Goal: Transaction & Acquisition: Purchase product/service

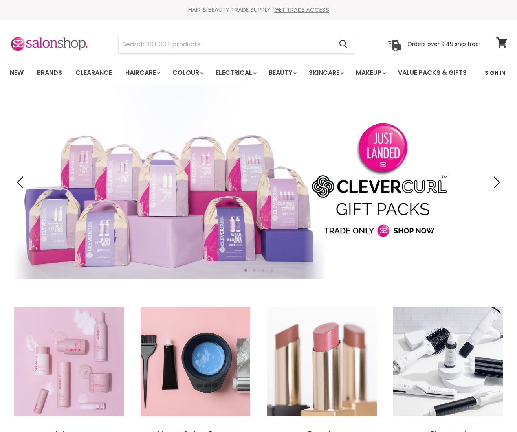
click at [495, 71] on link "Sign In" at bounding box center [495, 72] width 30 height 17
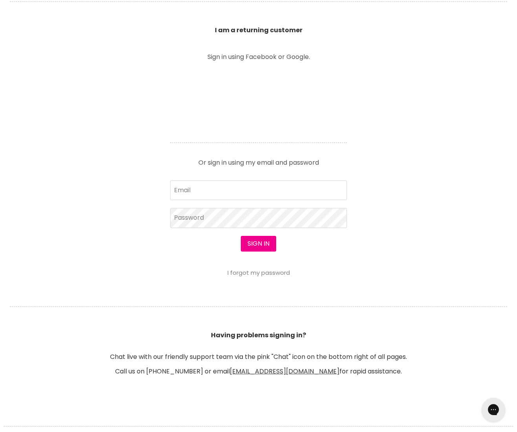
scroll to position [267, 0]
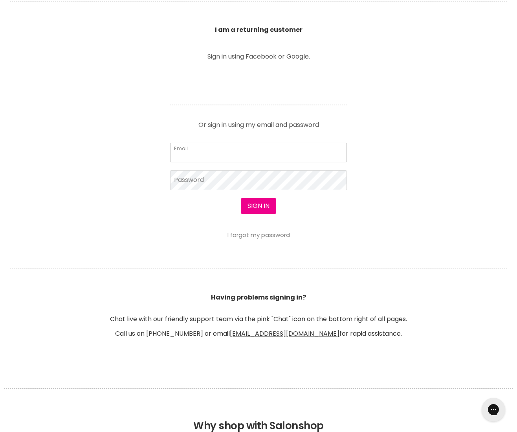
click at [195, 162] on input "Email" at bounding box center [258, 153] width 177 height 20
type input "alice.verkruissen@gmail.com"
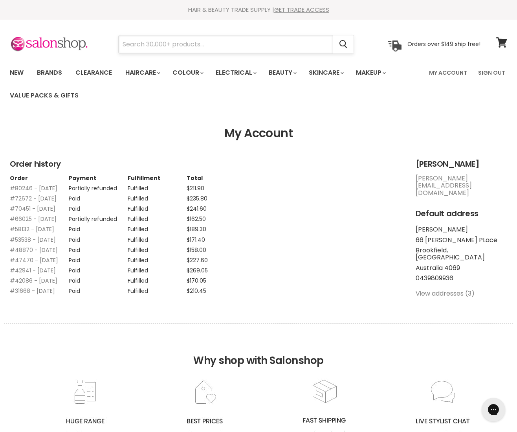
click at [196, 44] on input "Search" at bounding box center [226, 44] width 214 height 18
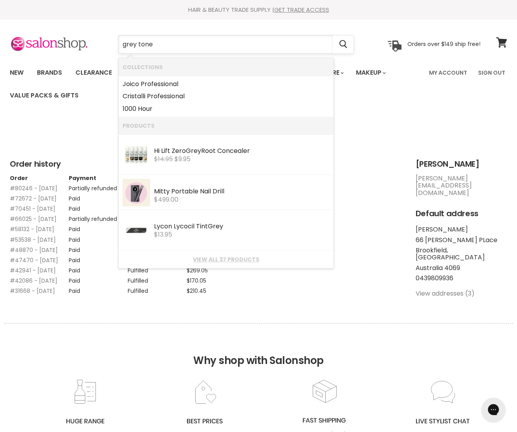
type input "grey toner"
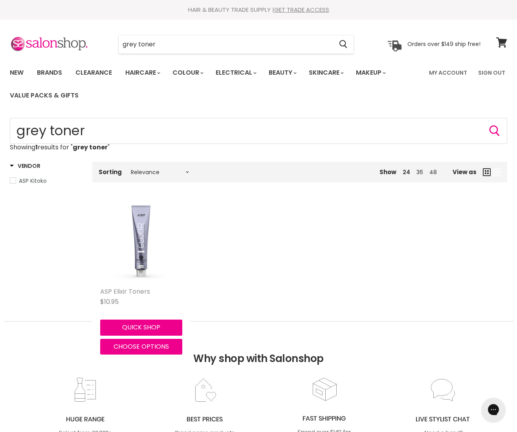
click at [143, 293] on link "ASP Elixir Toners" at bounding box center [125, 291] width 50 height 9
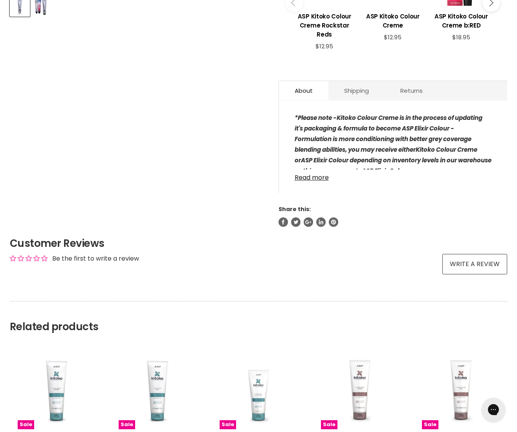
scroll to position [399, 0]
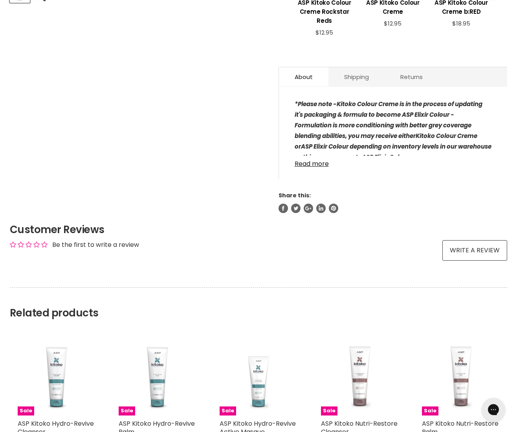
click at [304, 164] on link "Read more" at bounding box center [393, 162] width 197 height 12
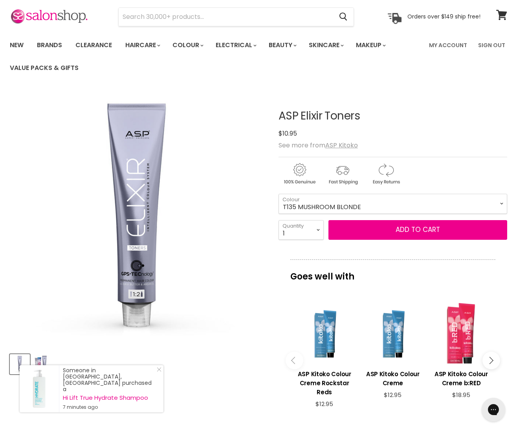
scroll to position [0, 0]
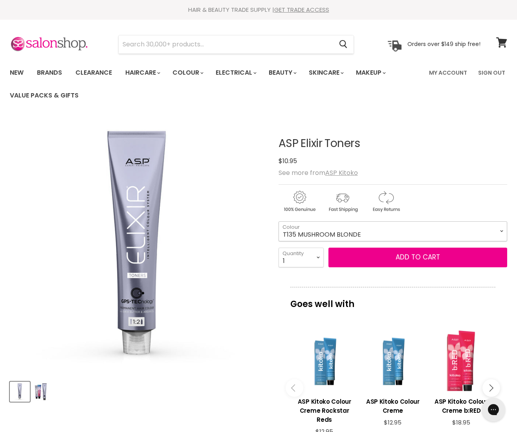
click at [326, 230] on select "T135 MUSHROOM BLONDE T2 PEARL BLONDE T21 ICE BLONDE T21S SUPER ICE BLONDE T22 L…" at bounding box center [393, 231] width 229 height 20
click at [279, 221] on select "T135 MUSHROOM BLONDE T2 PEARL BLONDE T21 ICE BLONDE T21S SUPER ICE BLONDE T22 L…" at bounding box center [393, 231] width 229 height 20
select select "GCM GRAPHITE COOL MIXER"
click at [150, 45] on input "Search" at bounding box center [226, 44] width 214 height 18
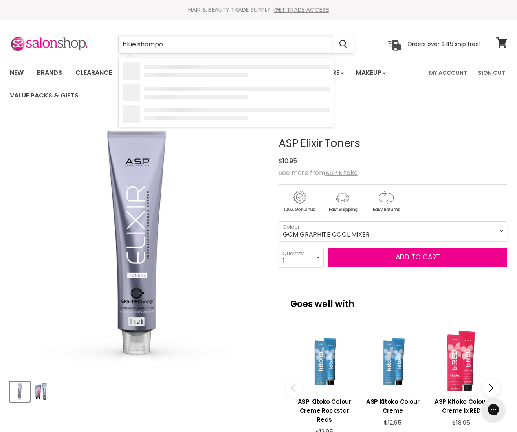
type input "blue shampoo"
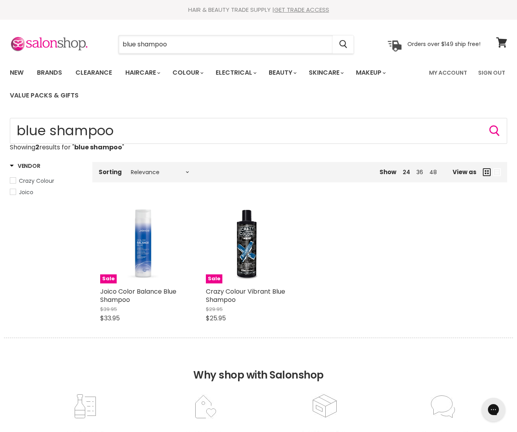
drag, startPoint x: 180, startPoint y: 42, endPoint x: 92, endPoint y: 43, distance: 88.1
click at [92, 43] on div "blue shampoo Cancel Orders over $149 ship free!" at bounding box center [245, 44] width 471 height 18
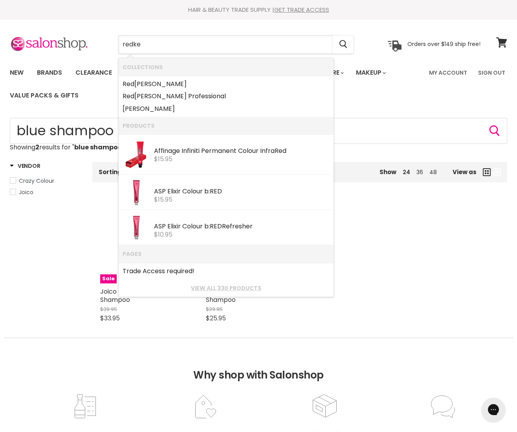
type input "redken"
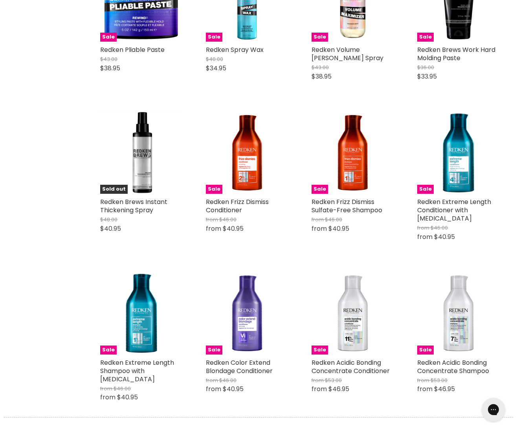
scroll to position [728, 0]
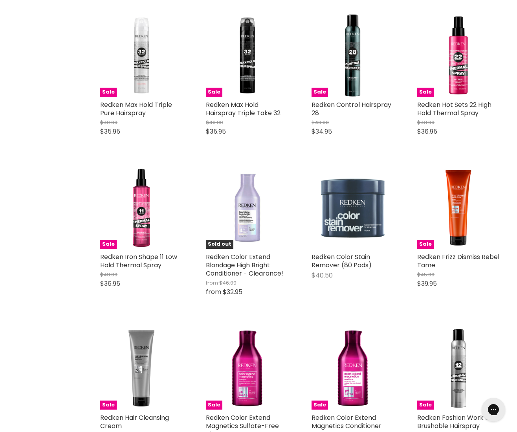
scroll to position [1610, 0]
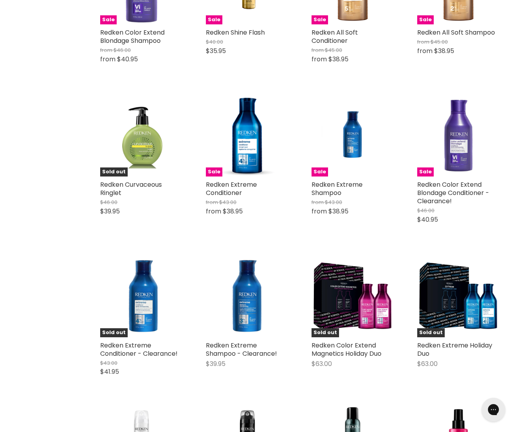
scroll to position [1173, 0]
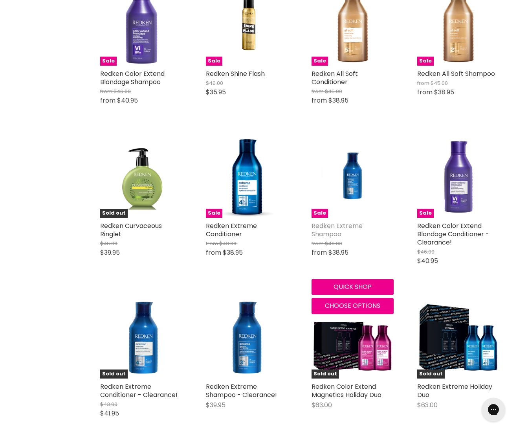
click at [331, 221] on link "Redken Extreme Shampoo" at bounding box center [337, 229] width 51 height 17
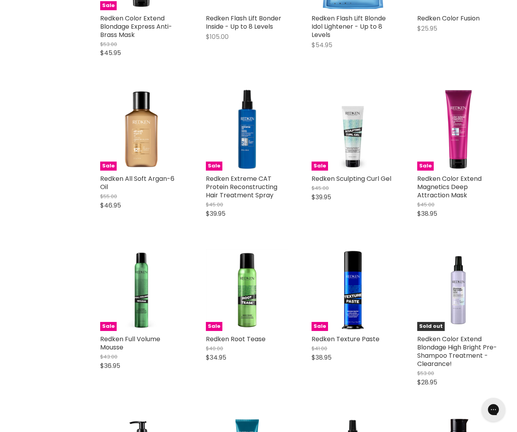
scroll to position [1609, 0]
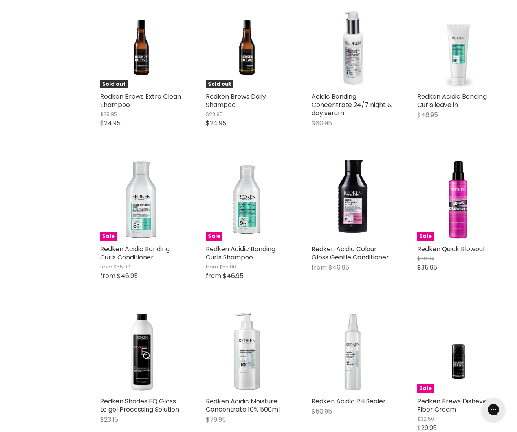
scroll to position [2419, 0]
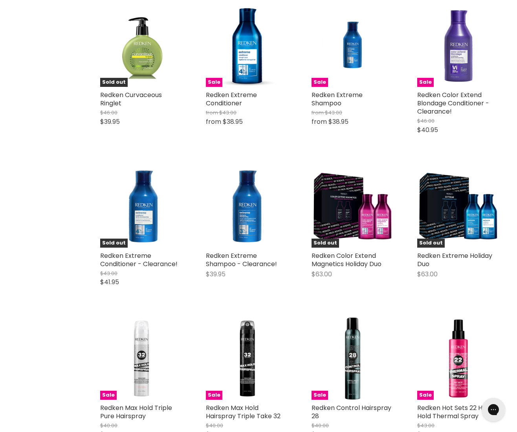
scroll to position [282, 0]
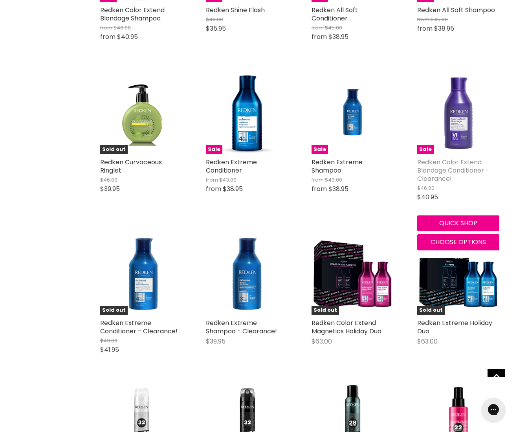
click at [444, 172] on link "Redken Color Extend Blondage Conditioner - Clearance!" at bounding box center [454, 171] width 72 height 26
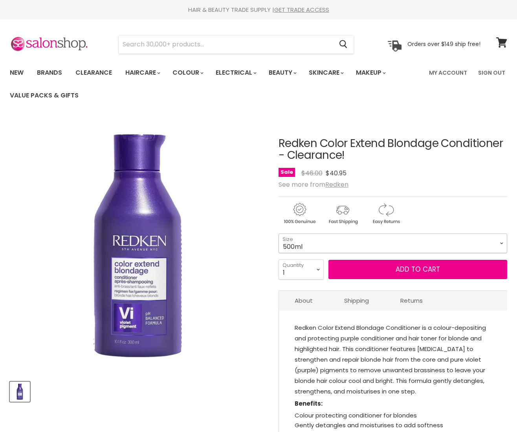
click at [368, 245] on select "500ml" at bounding box center [393, 244] width 229 height 20
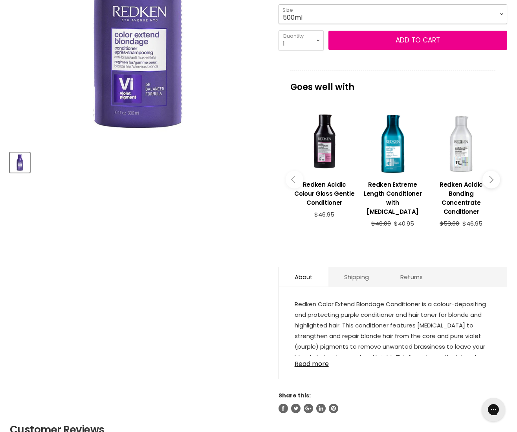
scroll to position [241, 0]
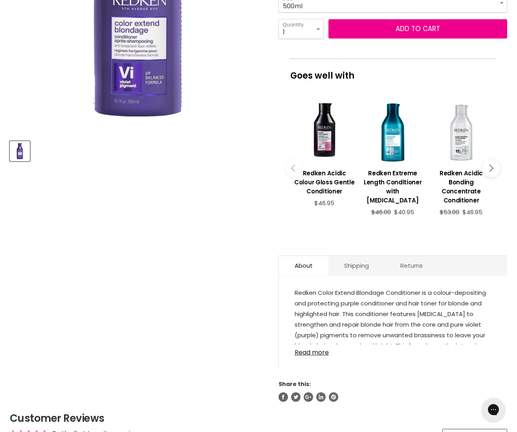
click at [493, 165] on button "Main content" at bounding box center [492, 169] width 18 height 18
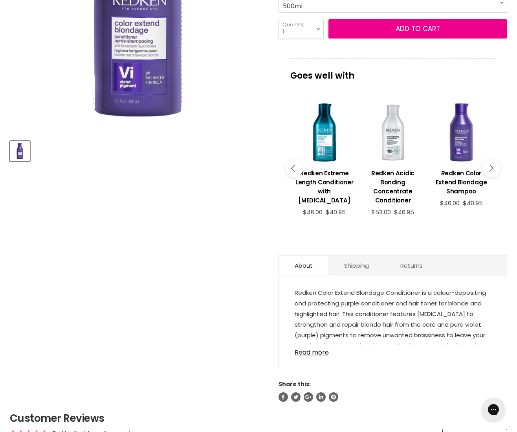
click at [493, 165] on button "Main content" at bounding box center [492, 169] width 18 height 18
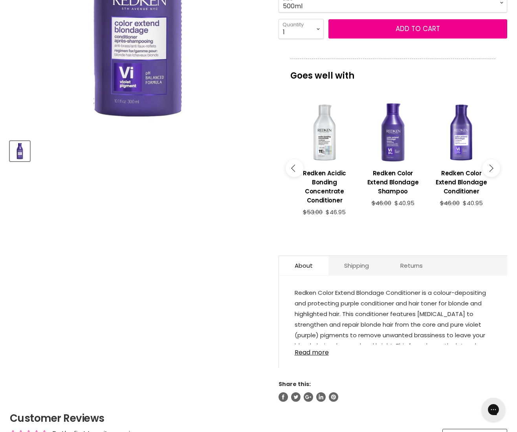
click at [493, 165] on button "Main content" at bounding box center [492, 169] width 18 height 18
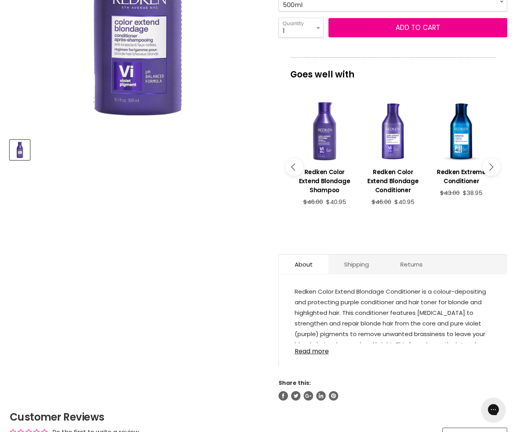
click at [493, 165] on button "Main content" at bounding box center [492, 167] width 18 height 18
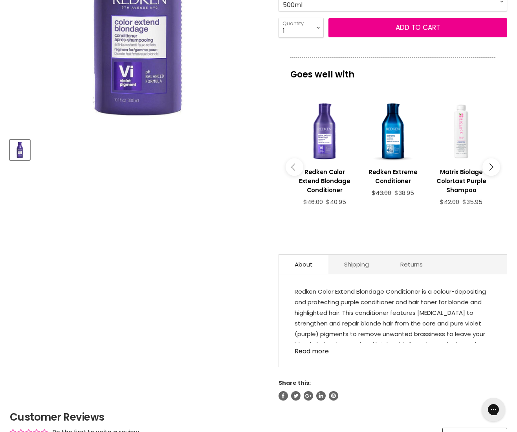
click at [493, 165] on button "Main content" at bounding box center [492, 167] width 18 height 18
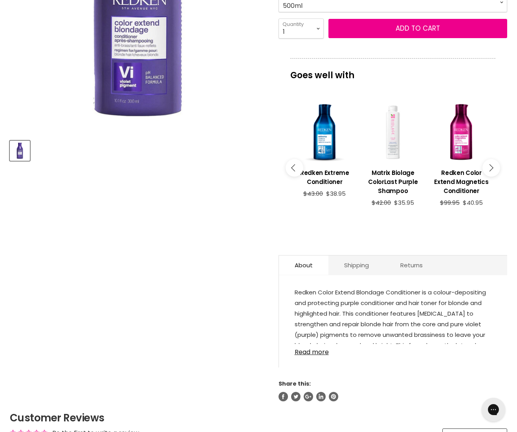
click at [493, 165] on button "Main content" at bounding box center [492, 168] width 18 height 18
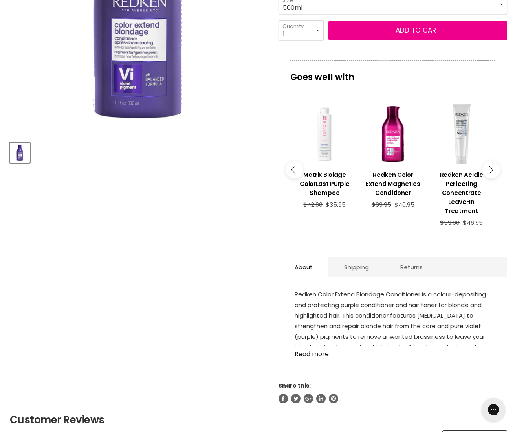
click at [493, 166] on icon "Main content" at bounding box center [489, 169] width 7 height 7
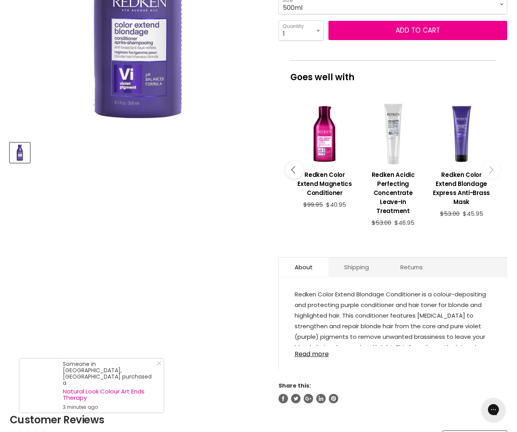
scroll to position [239, 0]
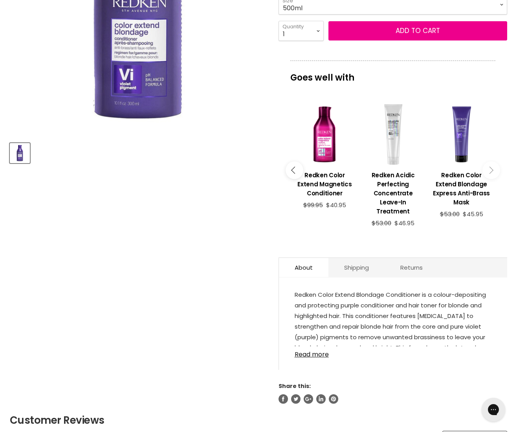
click at [492, 167] on icon "Main content" at bounding box center [489, 170] width 7 height 7
click at [491, 167] on icon "Main content" at bounding box center [489, 170] width 7 height 7
drag, startPoint x: 490, startPoint y: 166, endPoint x: 483, endPoint y: 166, distance: 6.7
click at [490, 167] on icon "Main content" at bounding box center [489, 170] width 7 height 7
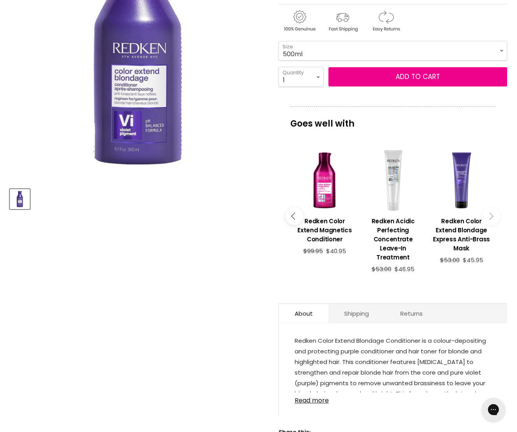
scroll to position [0, 0]
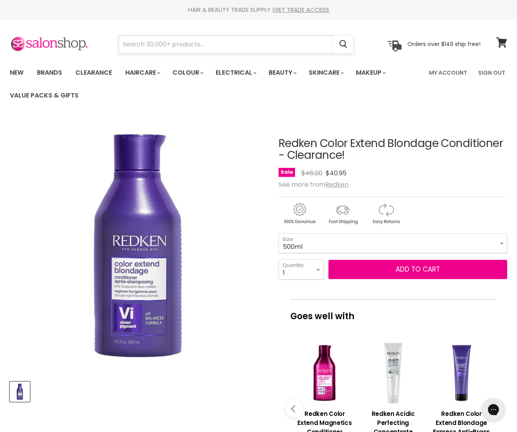
click at [144, 47] on input "Search" at bounding box center [226, 44] width 214 height 18
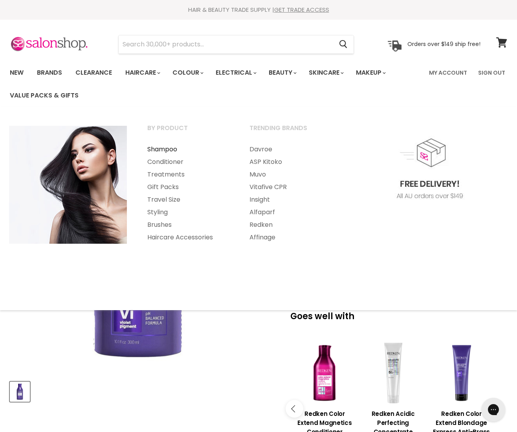
click at [159, 150] on link "Shampoo" at bounding box center [188, 149] width 101 height 13
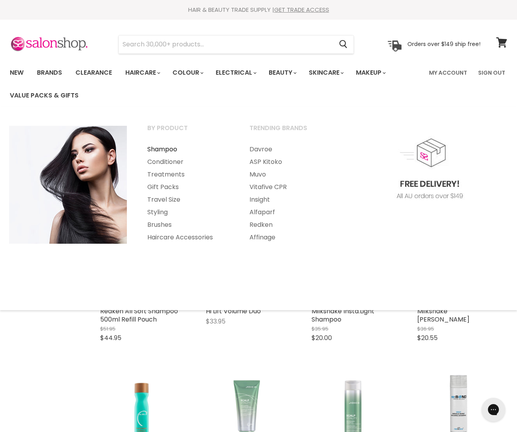
click at [153, 151] on link "Shampoo" at bounding box center [188, 149] width 101 height 13
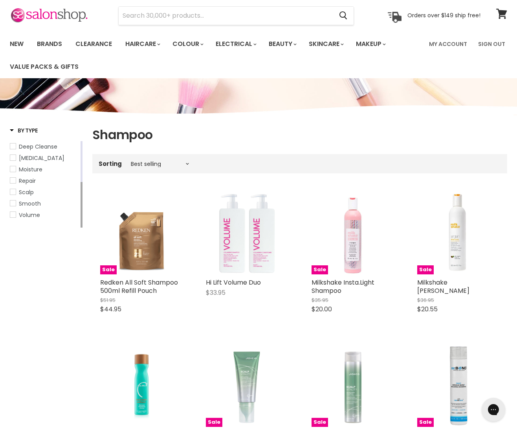
scroll to position [29, 0]
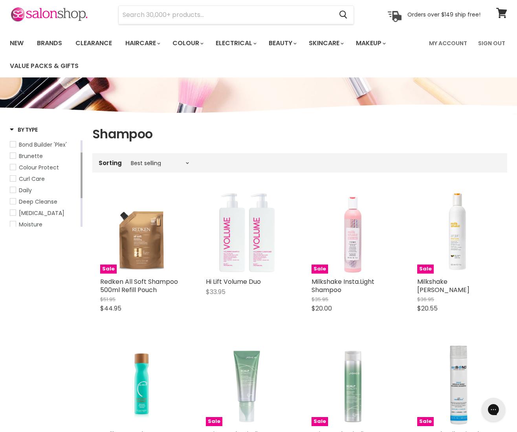
drag, startPoint x: 13, startPoint y: 158, endPoint x: 35, endPoint y: 160, distance: 22.5
click at [13, 158] on span "Brunette" at bounding box center [13, 156] width 6 height 6
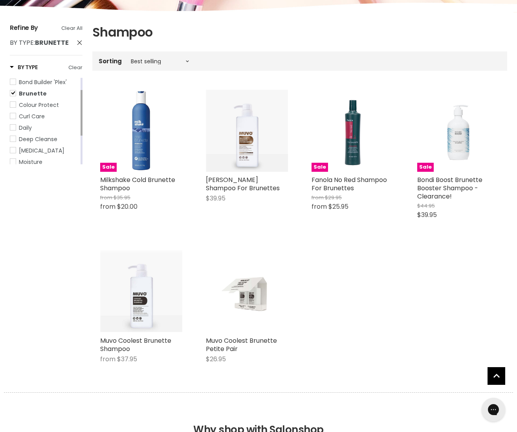
scroll to position [107, 0]
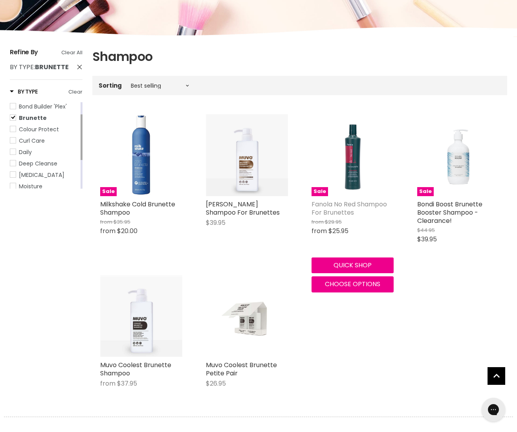
click at [333, 203] on link "Fanola No Red Shampoo For Brunettes" at bounding box center [349, 208] width 75 height 17
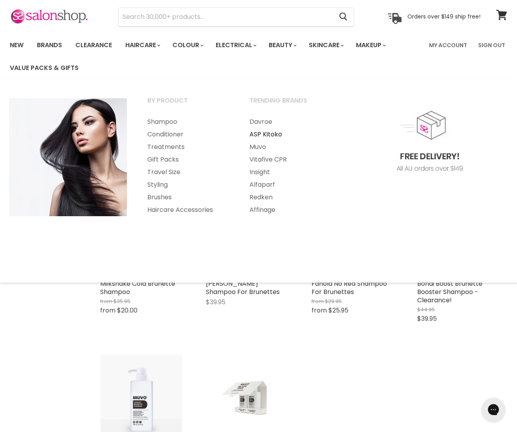
scroll to position [30, 0]
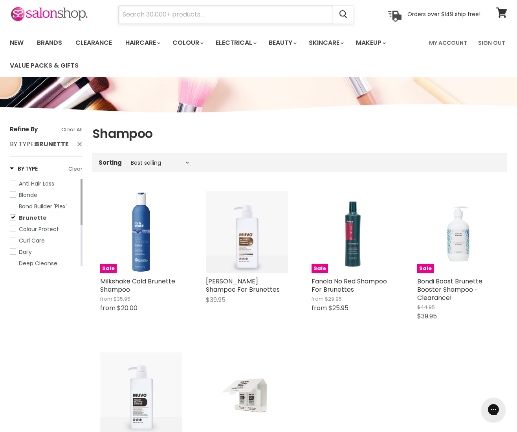
click at [195, 17] on input "Search" at bounding box center [226, 15] width 214 height 18
type input "NAK"
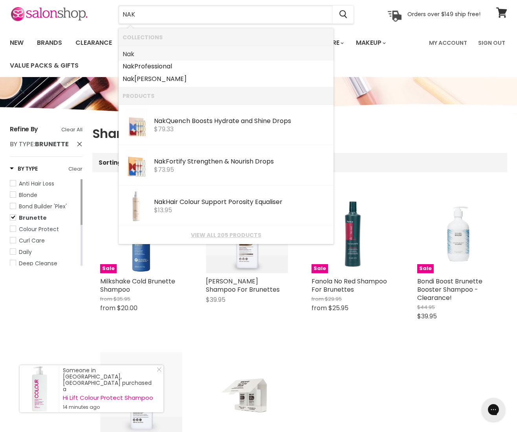
click at [164, 57] on link "Nak" at bounding box center [226, 54] width 207 height 13
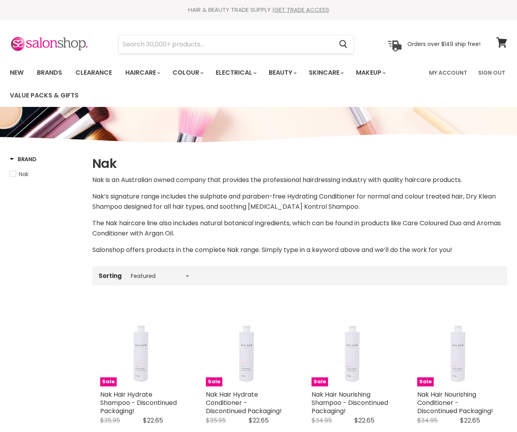
select select "manual"
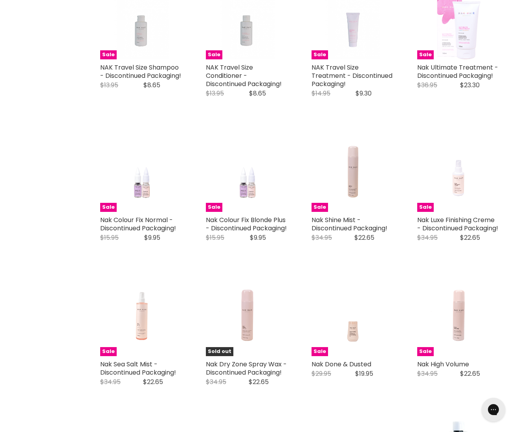
scroll to position [939, 0]
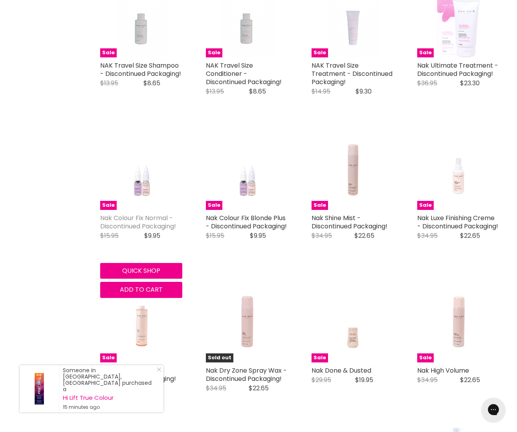
click at [143, 217] on link "Nak Colour Fix Normal - Discontinued Packaging!" at bounding box center [138, 221] width 76 height 17
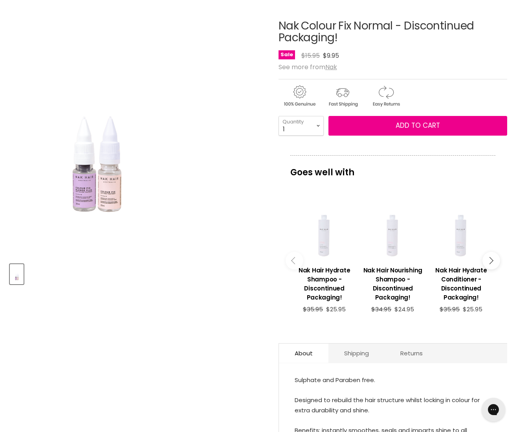
scroll to position [166, 0]
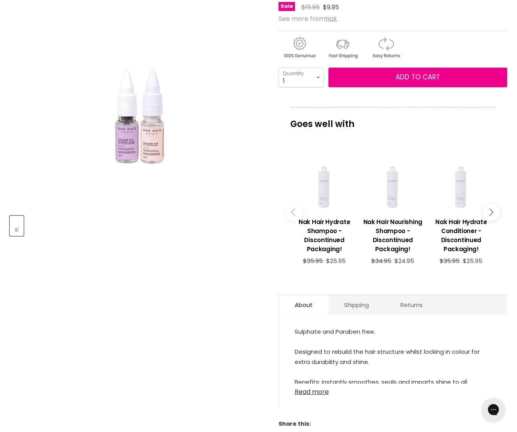
click at [311, 391] on link "Read more" at bounding box center [393, 390] width 197 height 12
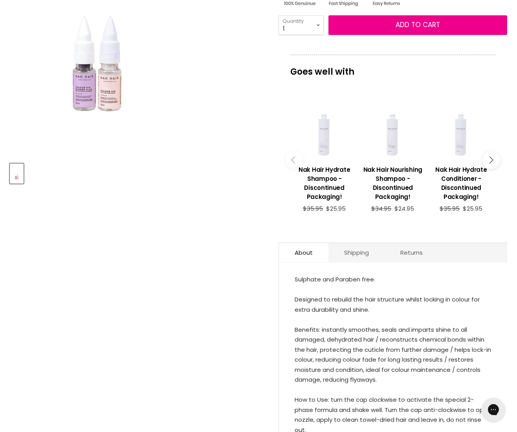
scroll to position [0, 0]
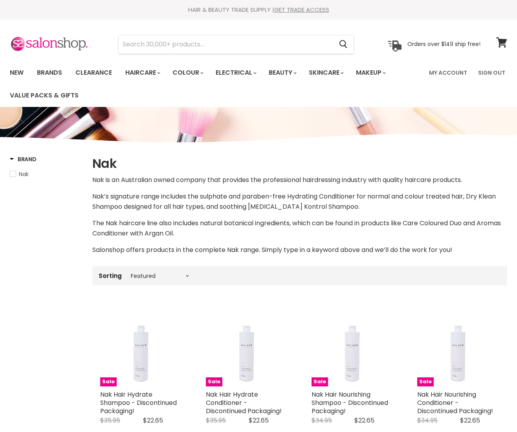
select select "manual"
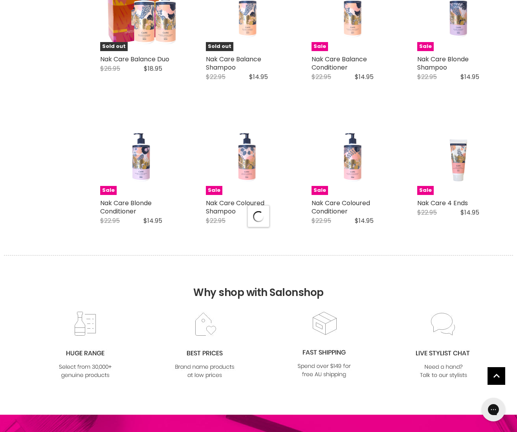
select select "manual"
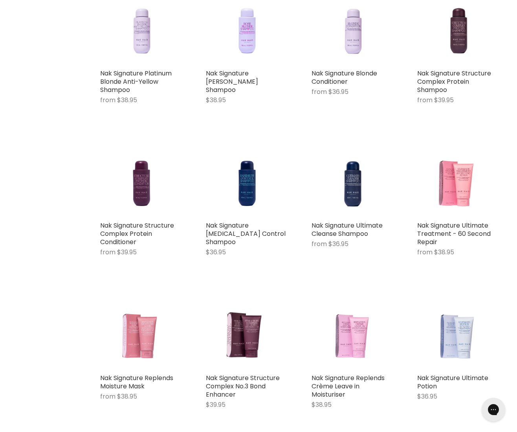
scroll to position [3240, 0]
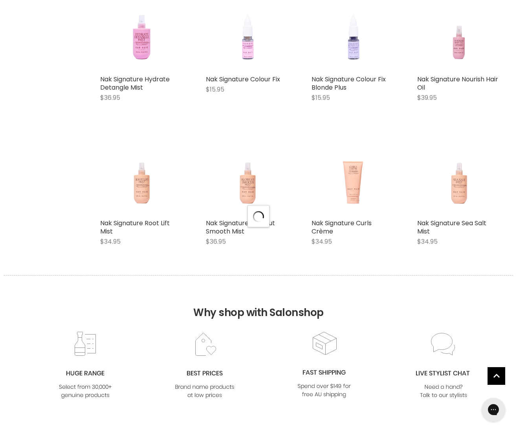
scroll to position [3646, 0]
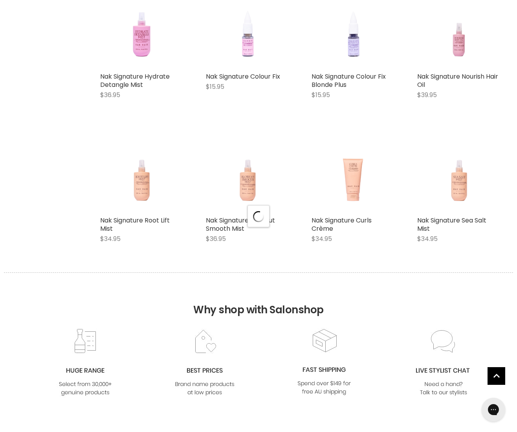
select select "manual"
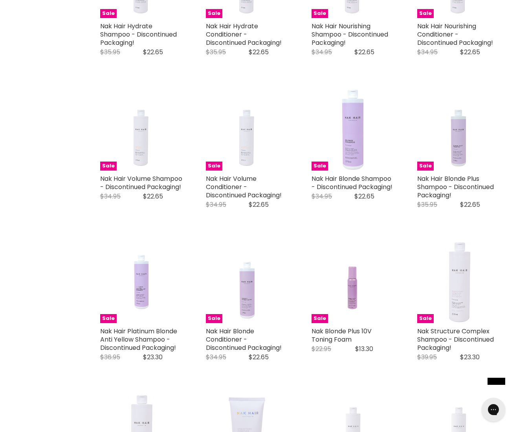
scroll to position [0, 0]
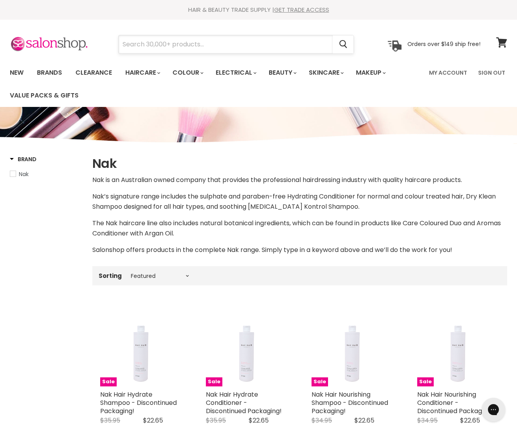
click at [157, 47] on input "Search" at bounding box center [226, 44] width 214 height 18
type input "NAK profession"
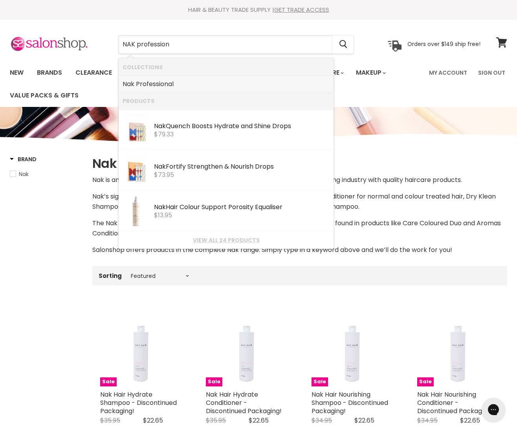
click at [154, 85] on b "Profession" at bounding box center [152, 83] width 32 height 9
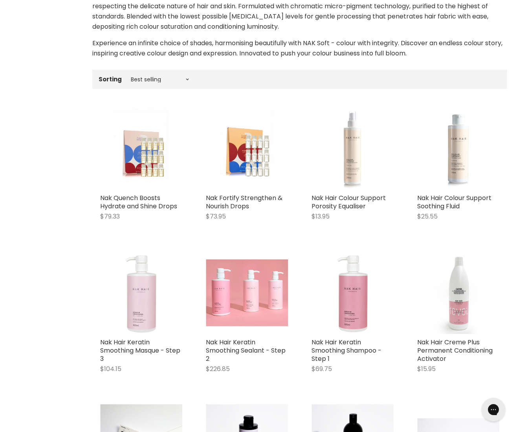
scroll to position [282, 0]
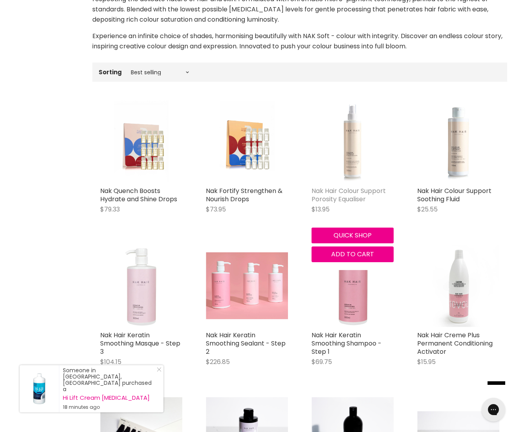
click at [336, 198] on link "Nak Hair Colour Support Porosity Equaliser" at bounding box center [349, 194] width 74 height 17
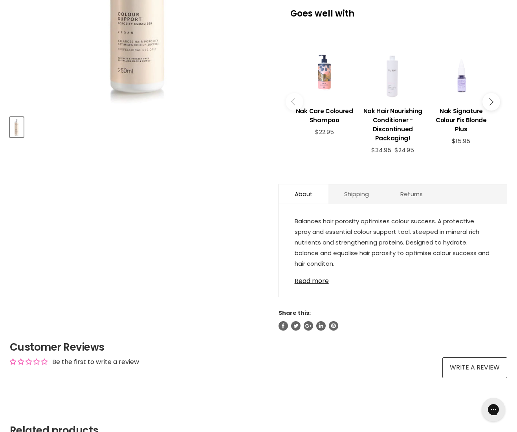
scroll to position [266, 0]
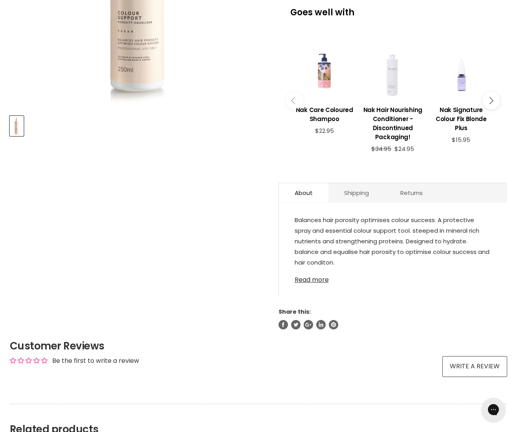
click at [324, 282] on link "Read more" at bounding box center [393, 278] width 197 height 12
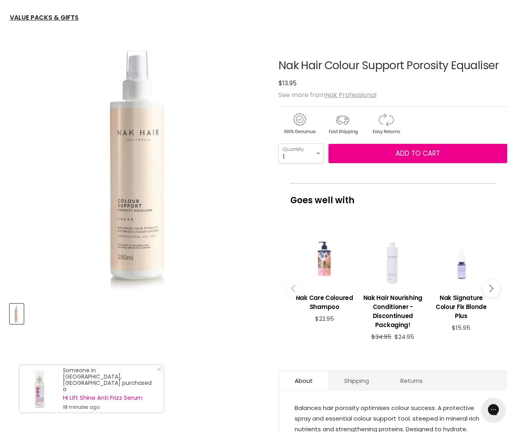
scroll to position [76, 0]
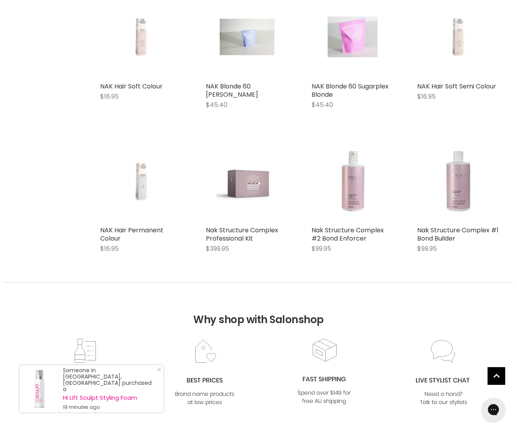
scroll to position [972, 0]
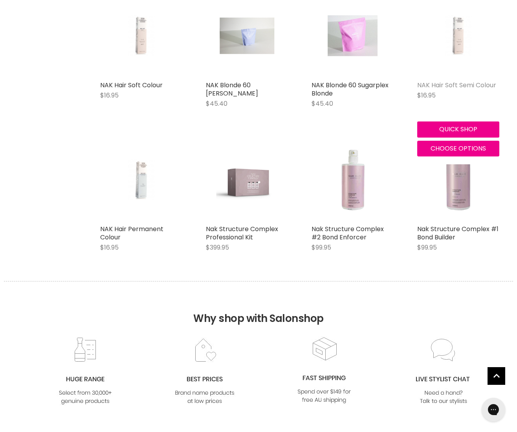
click at [441, 83] on link "NAK Hair Soft Semi Colour" at bounding box center [457, 85] width 79 height 9
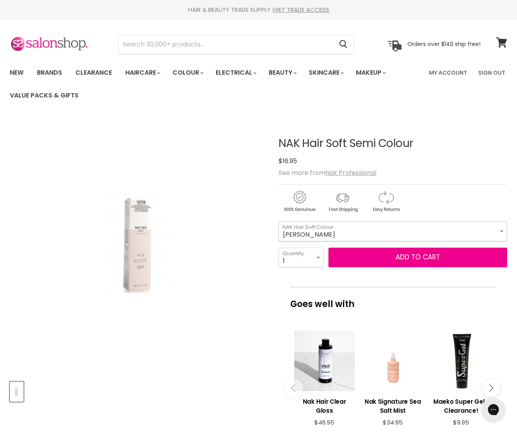
click at [356, 226] on select "[PERSON_NAME] Black Natural 1.0 Black Ash Intensive 1.10 Very Dark Brown Natura…" at bounding box center [393, 231] width 229 height 20
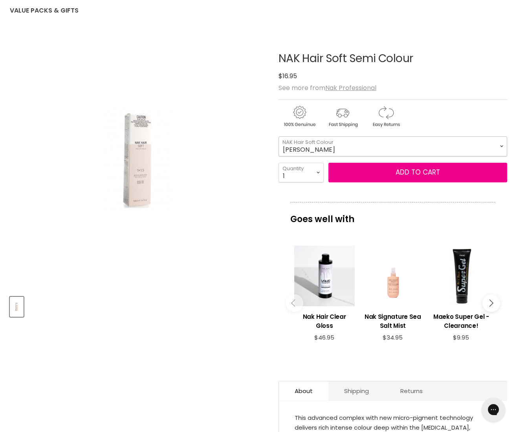
scroll to position [85, 0]
click at [346, 145] on select "Ash Shadow Black Natural 1.0 Black Ash Intensive 1.10 Very Dark Brown Natural 2…" at bounding box center [393, 147] width 229 height 20
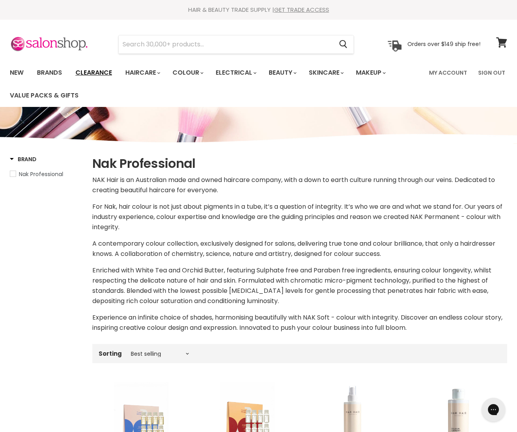
click at [98, 73] on link "Clearance" at bounding box center [94, 72] width 48 height 17
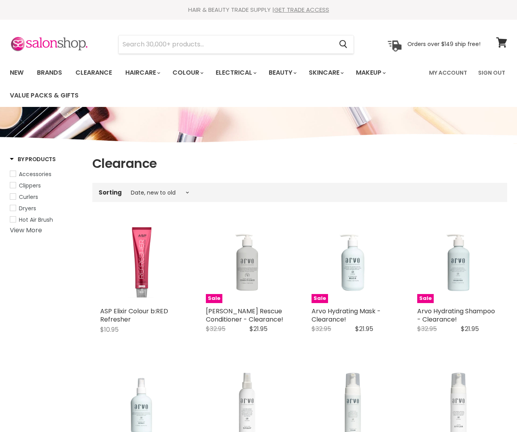
select select "created-descending"
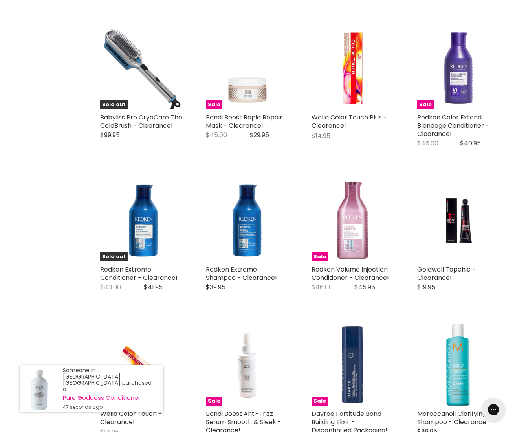
scroll to position [636, 0]
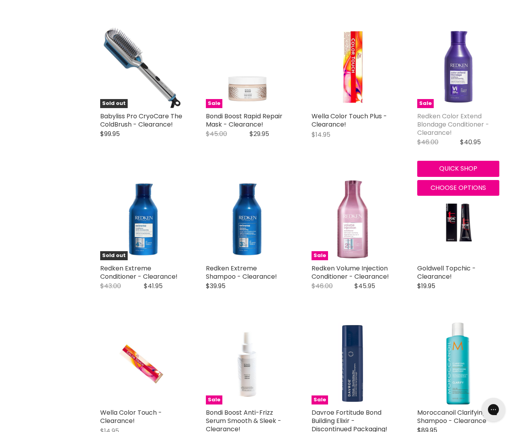
click at [436, 120] on link "Redken Color Extend Blondage Conditioner - Clearance!" at bounding box center [454, 125] width 72 height 26
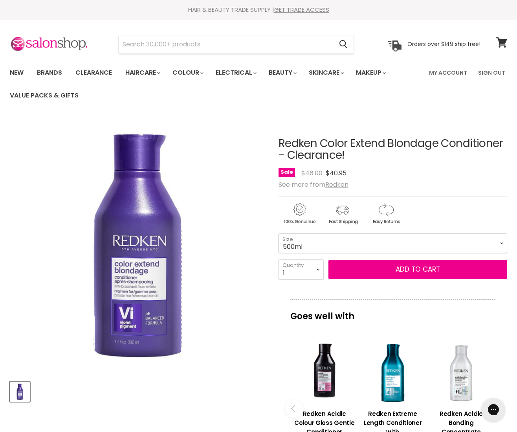
click at [309, 245] on select "500ml" at bounding box center [393, 244] width 229 height 20
click at [279, 234] on select "500ml" at bounding box center [393, 244] width 229 height 20
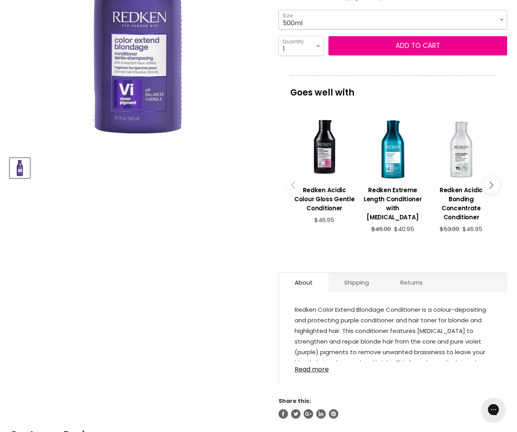
scroll to position [224, 0]
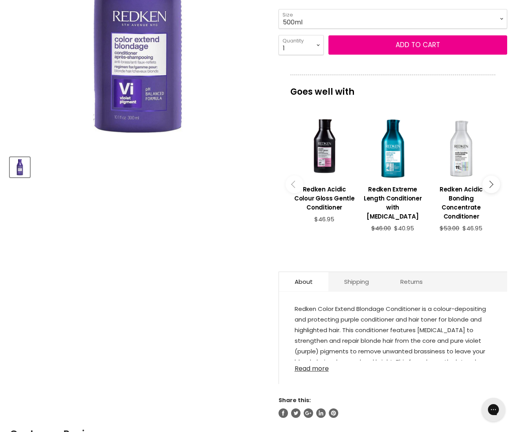
click at [318, 361] on link "Read more" at bounding box center [393, 367] width 197 height 12
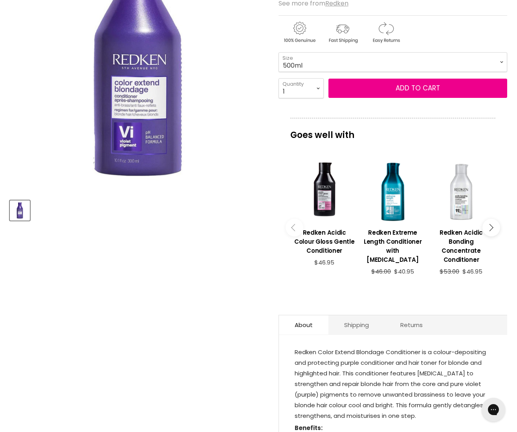
scroll to position [0, 0]
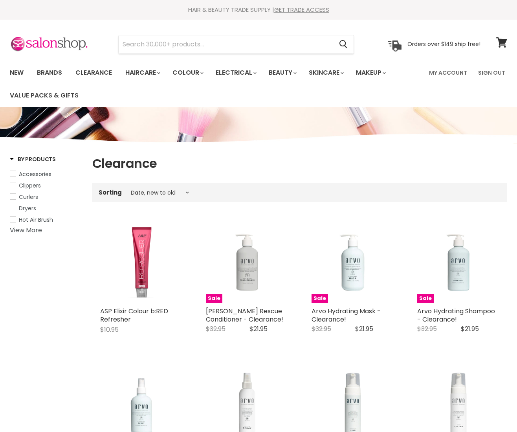
select select "created-descending"
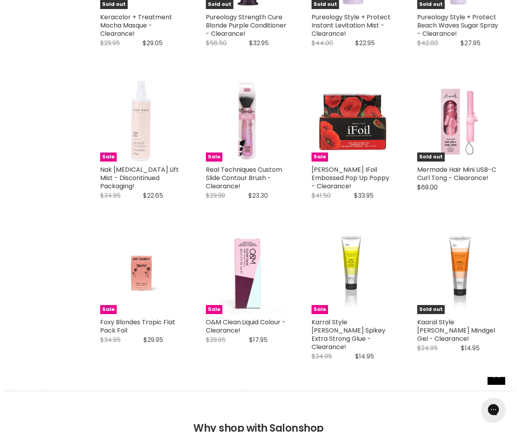
scroll to position [1634, 0]
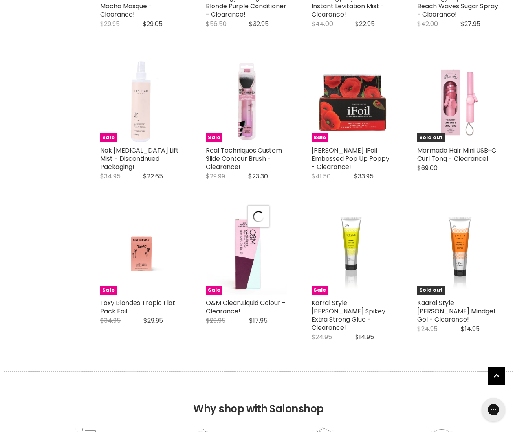
select select "created-descending"
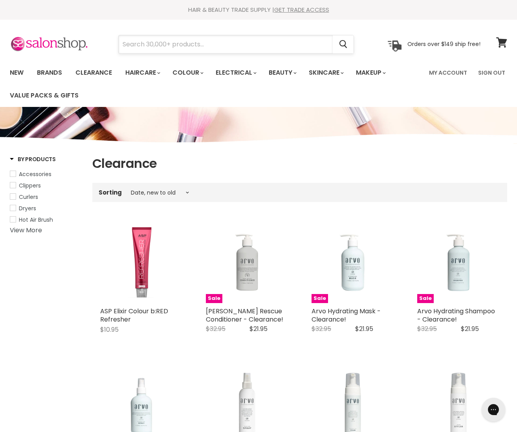
click at [176, 45] on input "Search" at bounding box center [226, 44] width 214 height 18
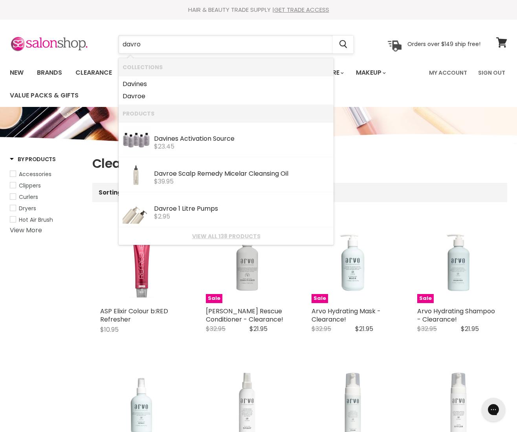
type input "davroe"
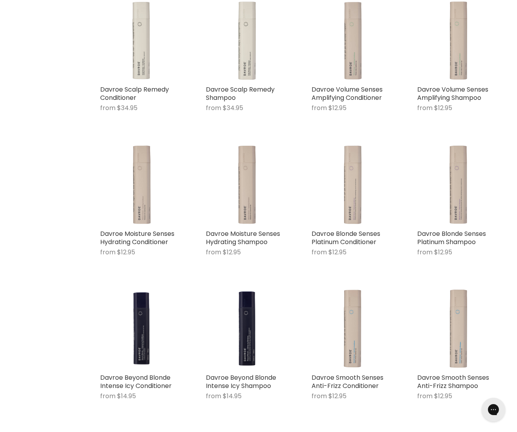
scroll to position [366, 0]
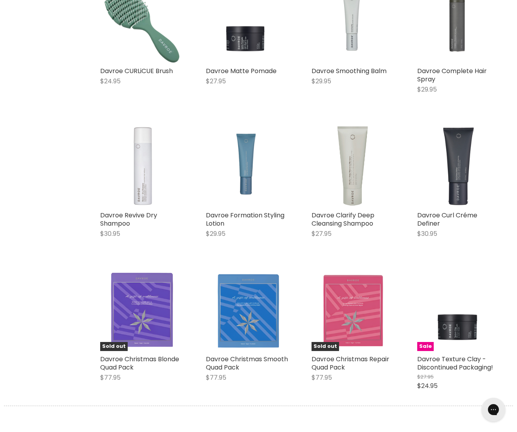
scroll to position [1534, 0]
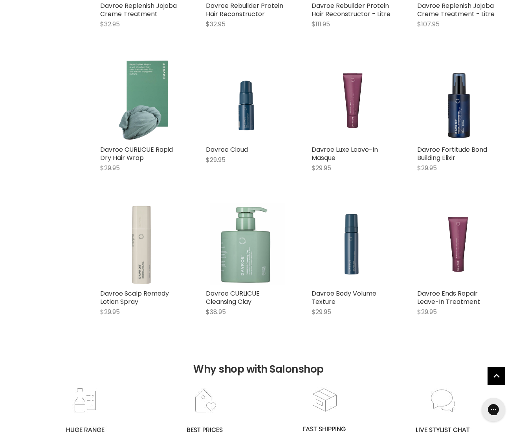
scroll to position [2474, 0]
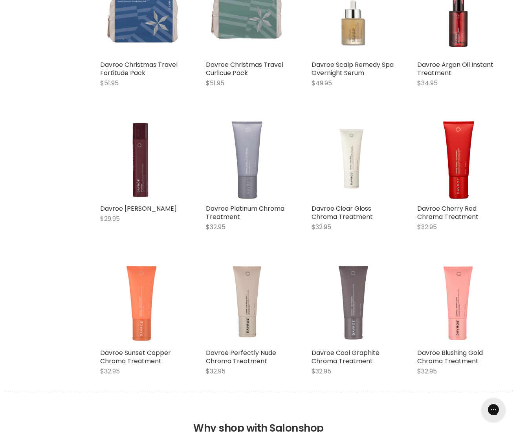
scroll to position [3294, 0]
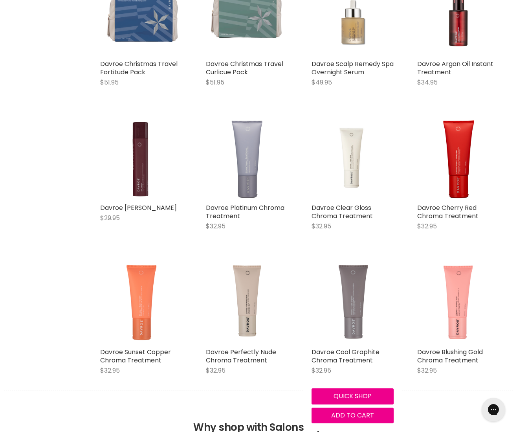
click at [355, 318] on img "Main content" at bounding box center [353, 303] width 42 height 82
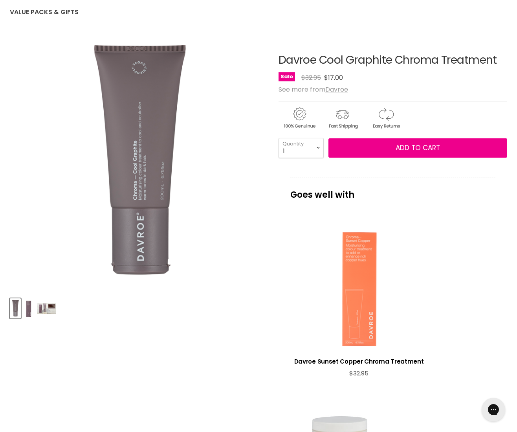
click at [305, 267] on div "View product:Davroe Sunset Copper Chroma Treatment" at bounding box center [359, 286] width 130 height 130
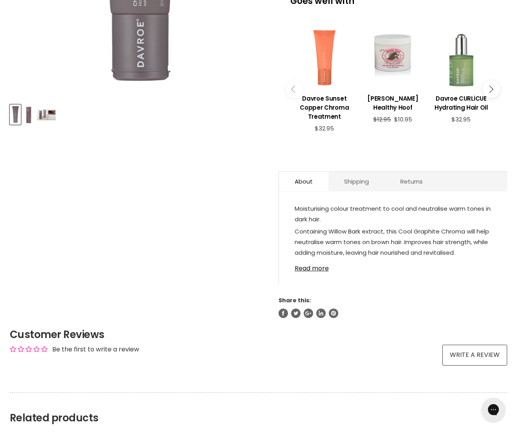
scroll to position [300, 0]
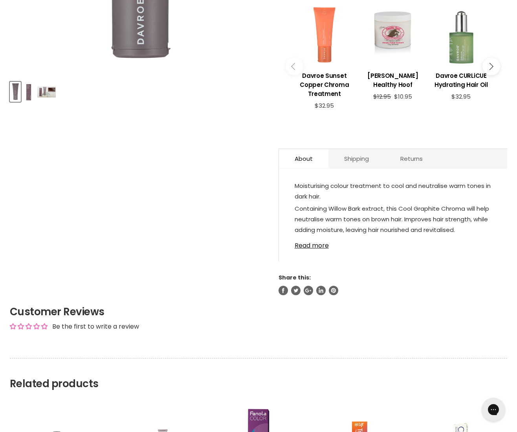
click at [48, 93] on img "Product thumbnails" at bounding box center [46, 91] width 18 height 11
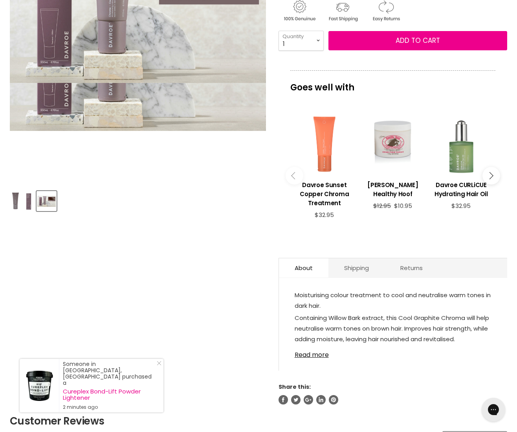
scroll to position [195, 0]
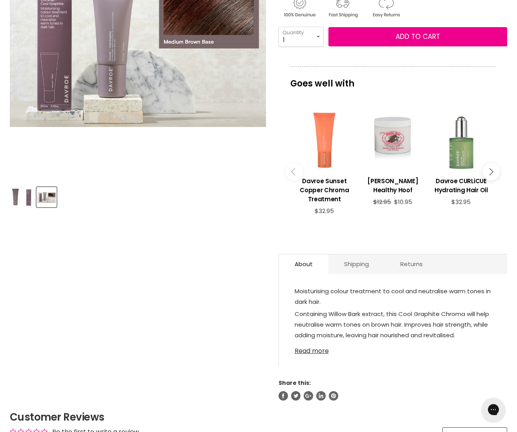
click at [320, 343] on link "Read more" at bounding box center [393, 349] width 197 height 12
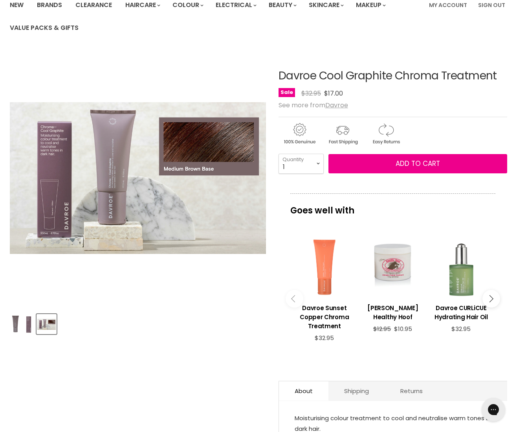
scroll to position [67, 0]
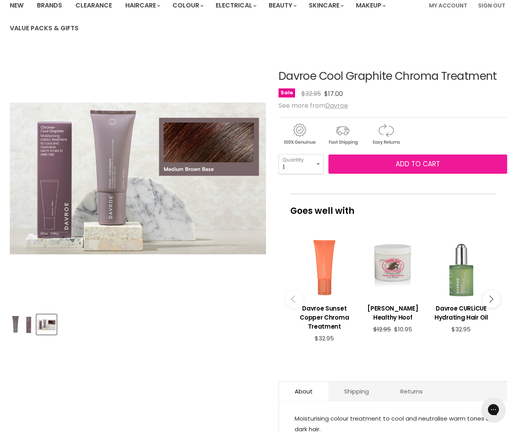
click at [396, 164] on span "Add to cart" at bounding box center [418, 163] width 44 height 9
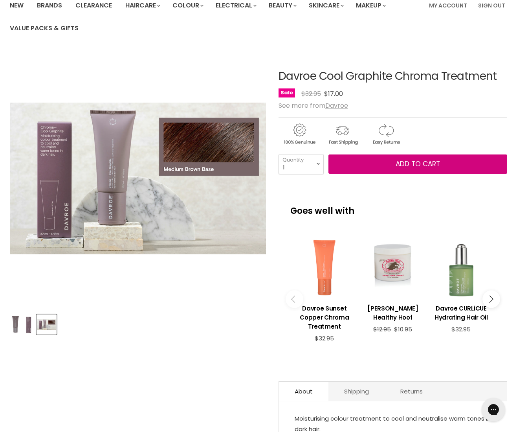
scroll to position [0, 0]
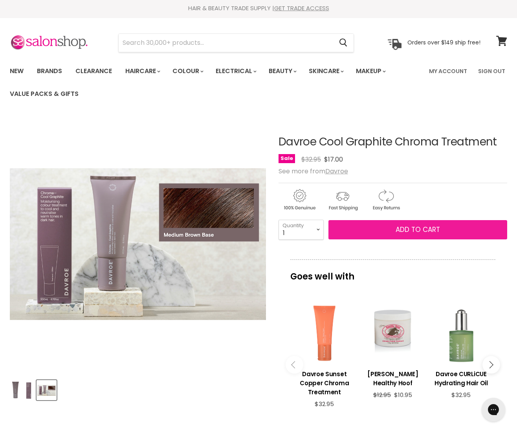
click at [423, 231] on span "Add to cart" at bounding box center [418, 229] width 44 height 9
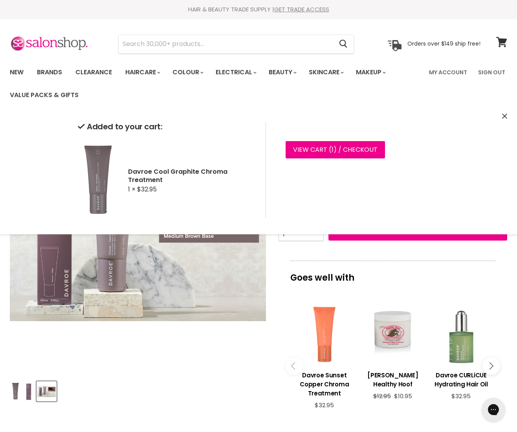
click at [205, 383] on div "Product thumbnails" at bounding box center [138, 390] width 259 height 22
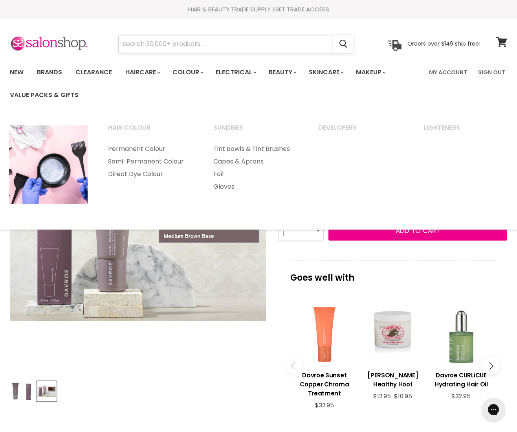
click at [189, 44] on input "Search" at bounding box center [226, 44] width 214 height 18
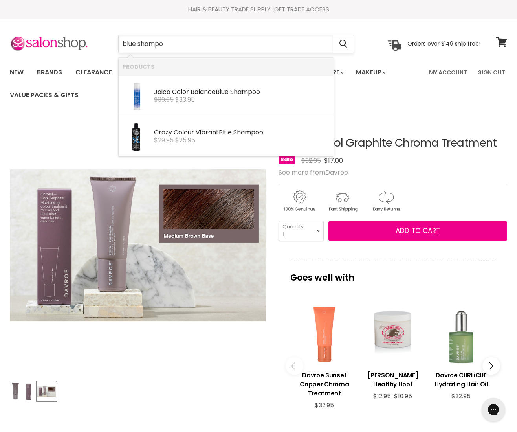
type input "blue shampoo"
click at [254, 92] on b "Shampoo" at bounding box center [245, 91] width 30 height 9
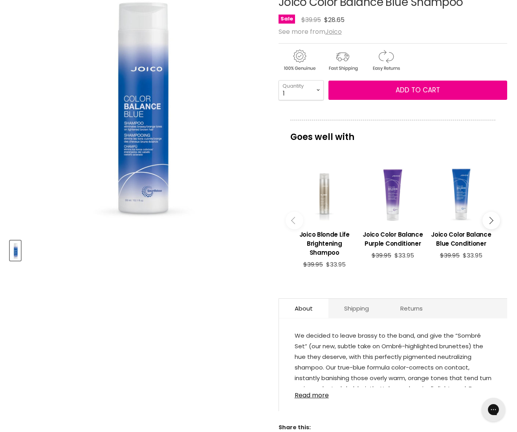
scroll to position [161, 0]
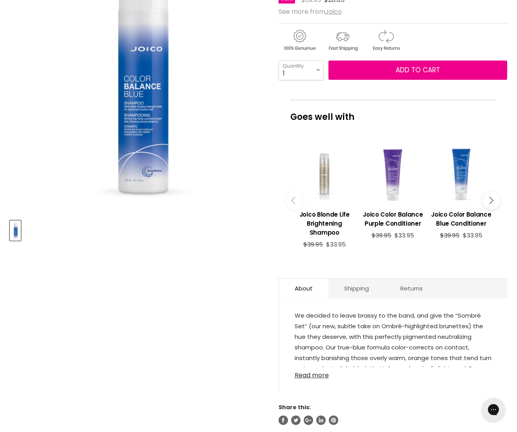
click at [315, 378] on link "Read more" at bounding box center [393, 373] width 197 height 12
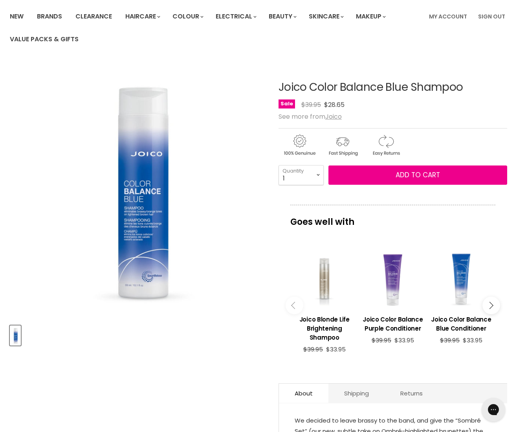
scroll to position [57, 0]
click at [494, 304] on button "Main content" at bounding box center [492, 305] width 18 height 18
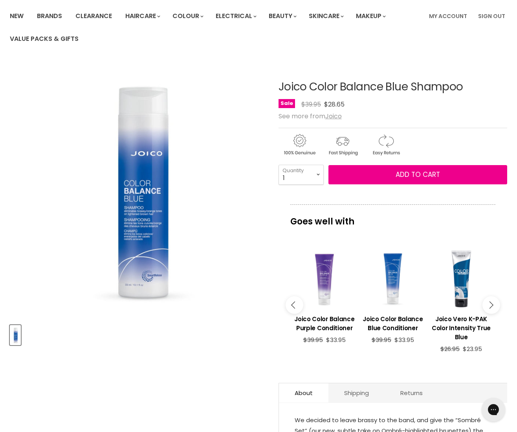
click at [494, 304] on button "Main content" at bounding box center [492, 305] width 18 height 18
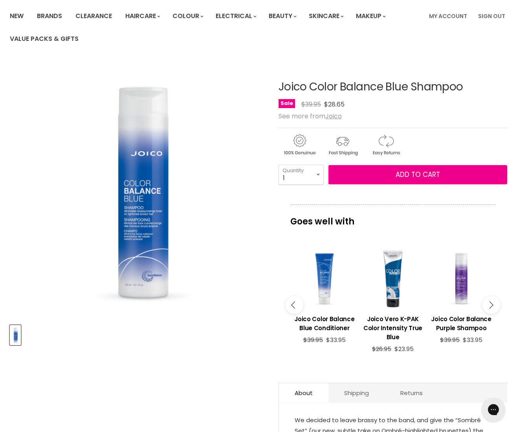
click at [494, 304] on button "Main content" at bounding box center [492, 305] width 18 height 18
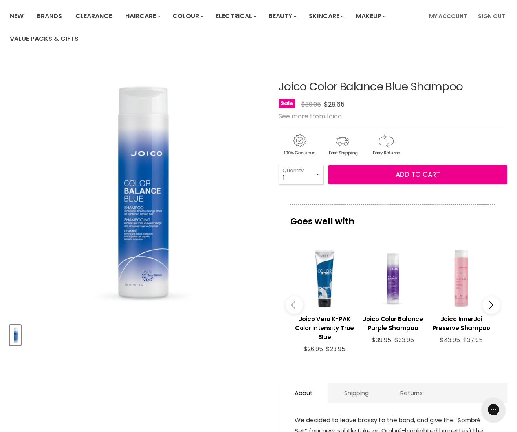
click at [494, 304] on button "Main content" at bounding box center [492, 305] width 18 height 18
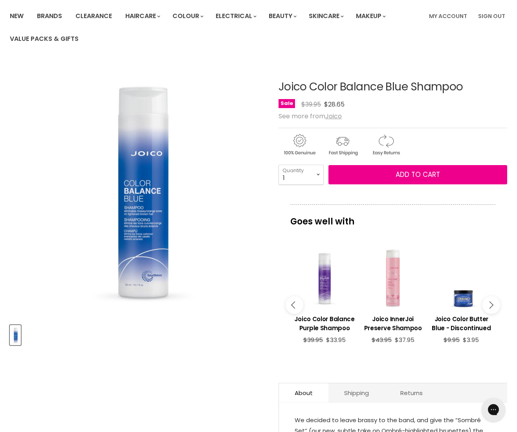
click at [494, 304] on button "Main content" at bounding box center [492, 305] width 18 height 18
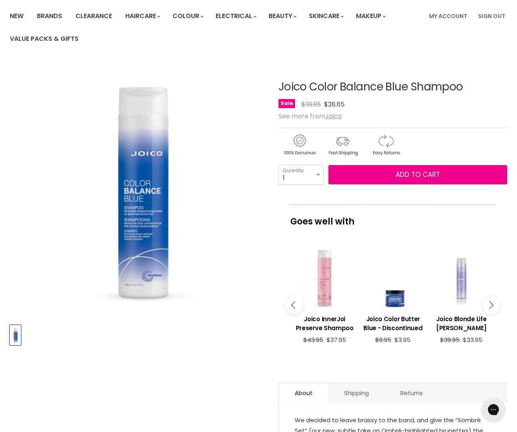
click at [494, 304] on button "Main content" at bounding box center [492, 305] width 18 height 18
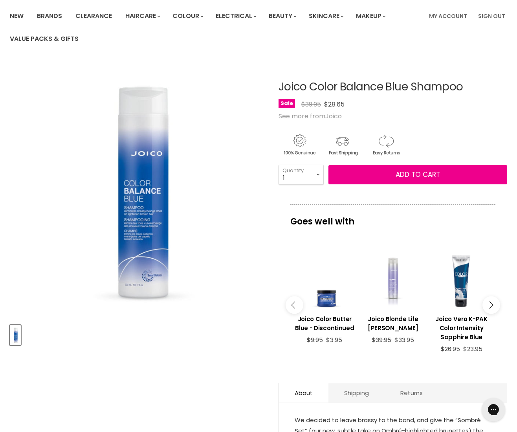
click at [494, 304] on button "Main content" at bounding box center [492, 305] width 18 height 18
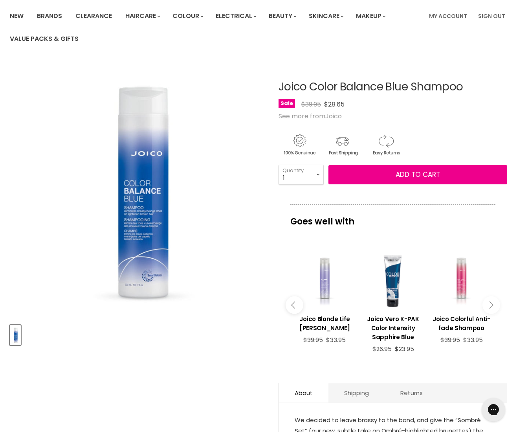
click at [494, 304] on button "Main content" at bounding box center [492, 305] width 18 height 18
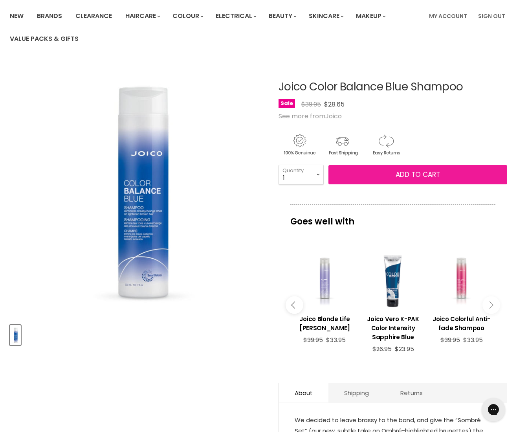
click at [382, 178] on button "Add to cart" at bounding box center [418, 175] width 179 height 20
click at [423, 170] on span "Add to cart" at bounding box center [418, 174] width 44 height 9
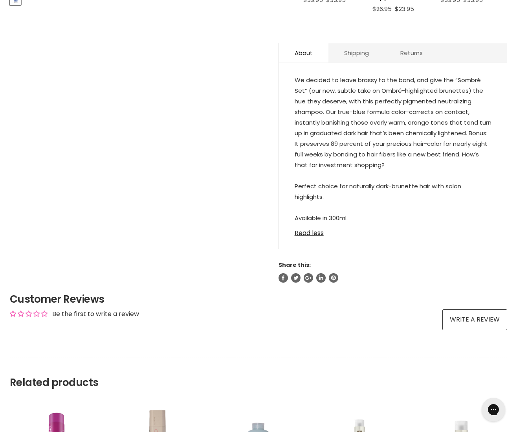
scroll to position [398, 0]
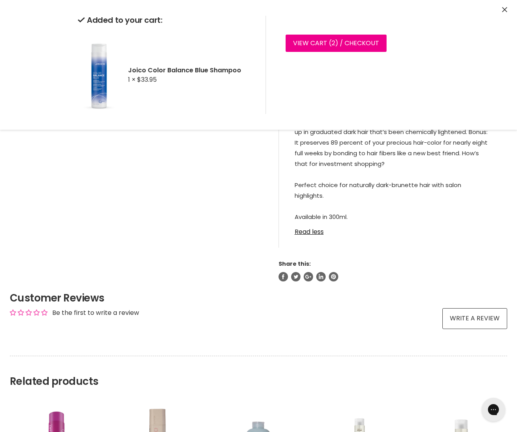
click at [348, 142] on p "We decided to leave brassy to the band, and give the “Sombré Set” (our new, sub…" at bounding box center [393, 149] width 197 height 150
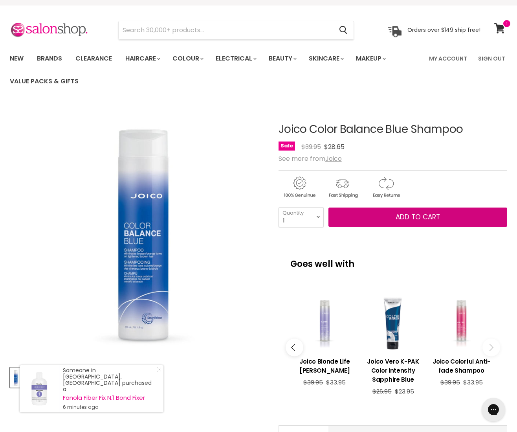
scroll to position [12, 0]
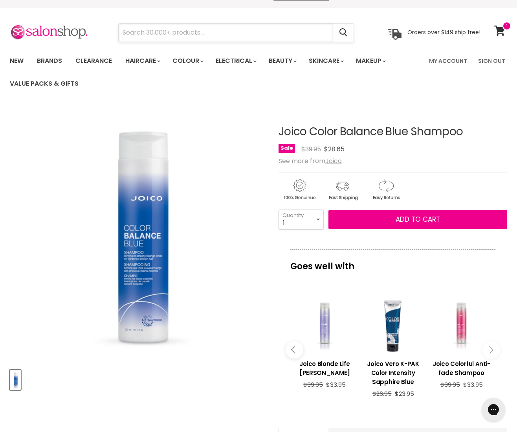
click at [214, 35] on input "Search" at bounding box center [226, 33] width 214 height 18
click at [53, 59] on link "Brands" at bounding box center [49, 61] width 37 height 17
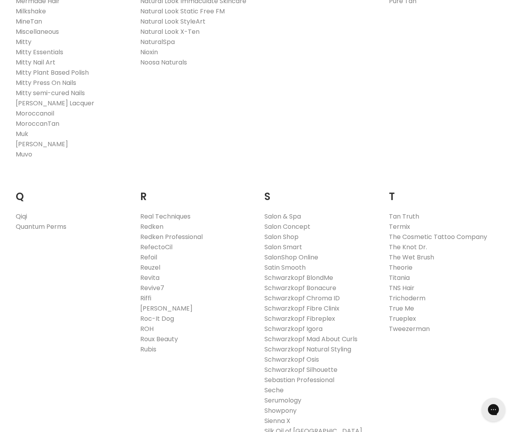
scroll to position [1092, 0]
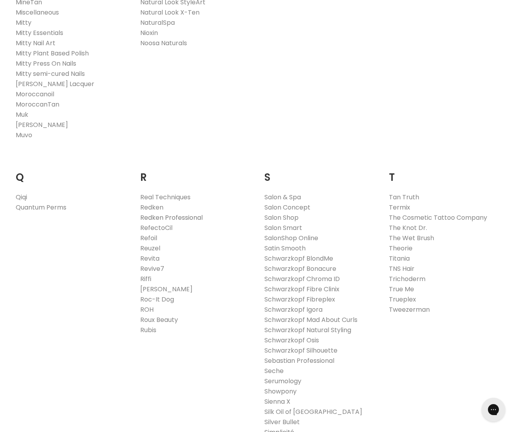
click at [189, 213] on link "Redken Professional" at bounding box center [171, 217] width 63 height 9
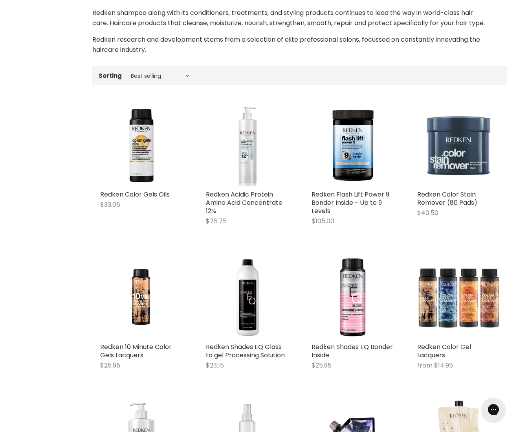
scroll to position [197, 0]
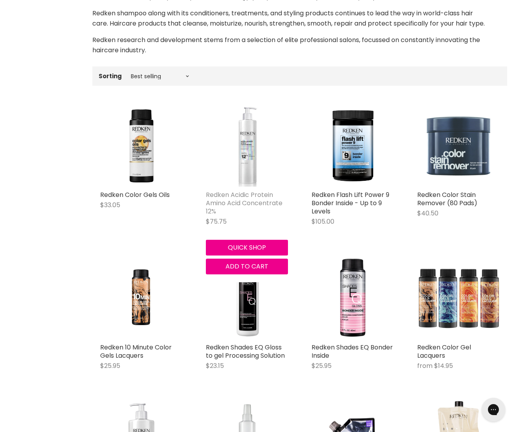
click at [238, 203] on link "Redken Acidic Protein Amino Acid Concentrate 12%" at bounding box center [244, 203] width 77 height 26
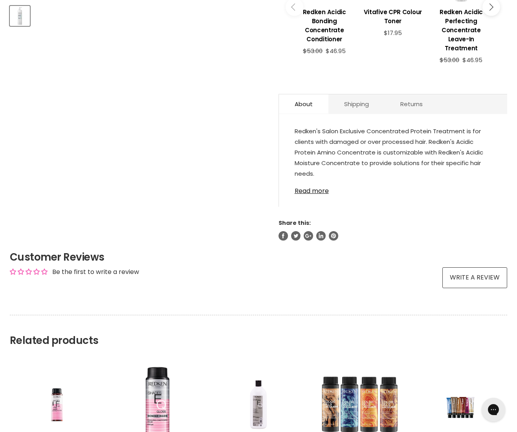
scroll to position [393, 0]
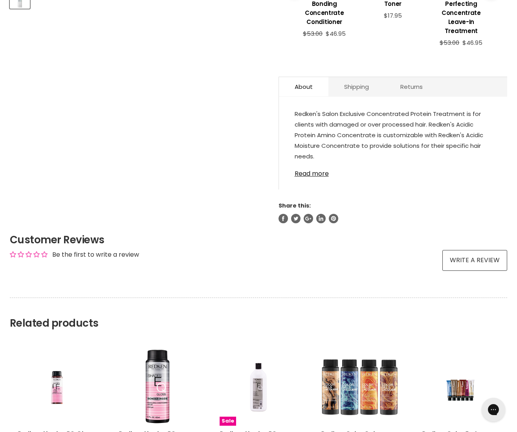
drag, startPoint x: 315, startPoint y: 164, endPoint x: 289, endPoint y: 160, distance: 26.1
click at [314, 166] on link "Read more" at bounding box center [393, 172] width 197 height 12
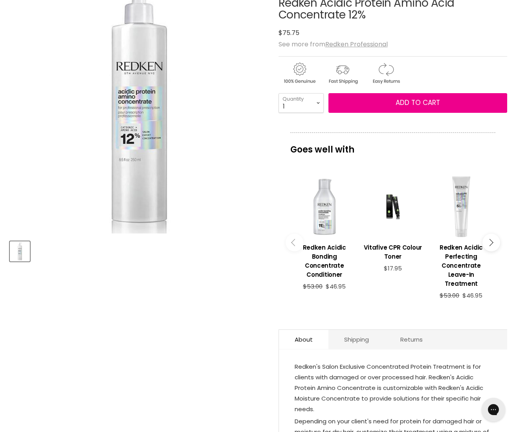
scroll to position [0, 0]
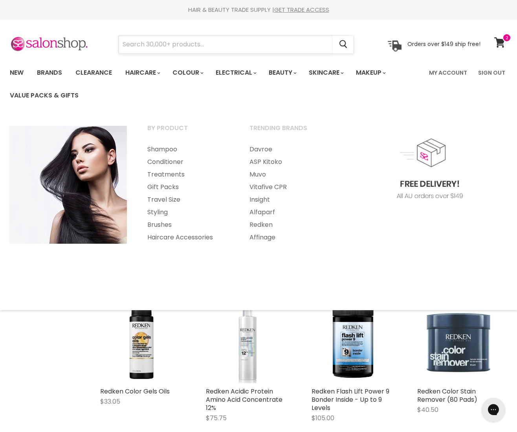
click at [158, 44] on input "Search" at bounding box center [226, 44] width 214 height 18
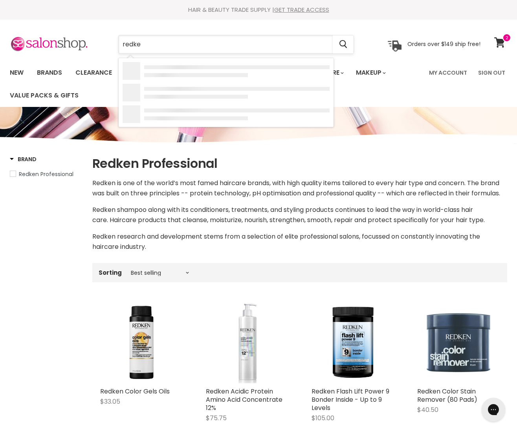
type input "redken"
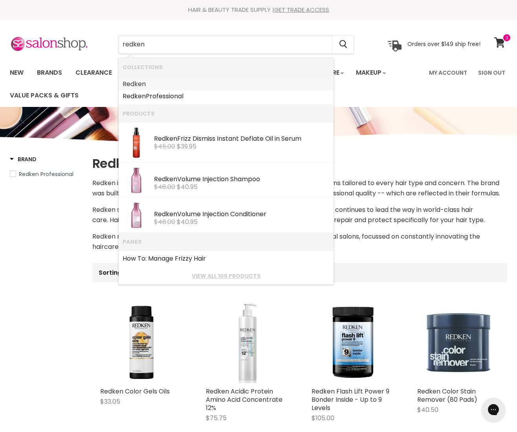
click at [138, 81] on b "Redken" at bounding box center [134, 83] width 23 height 9
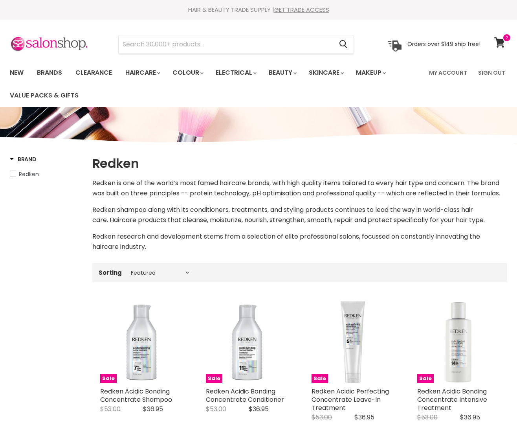
select select "manual"
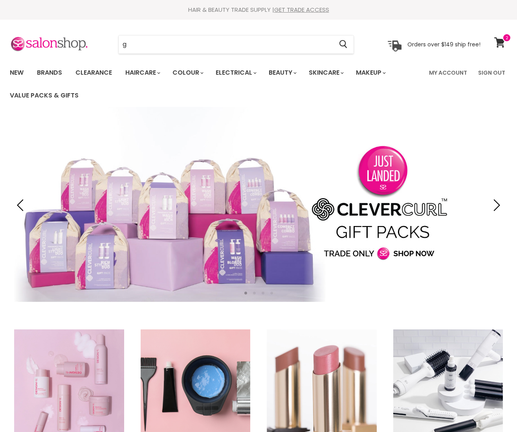
type input "gl"
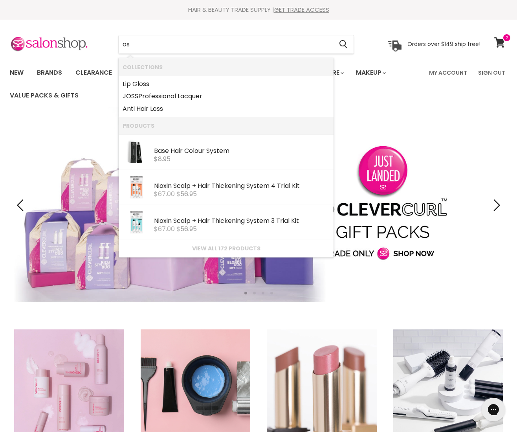
type input "o"
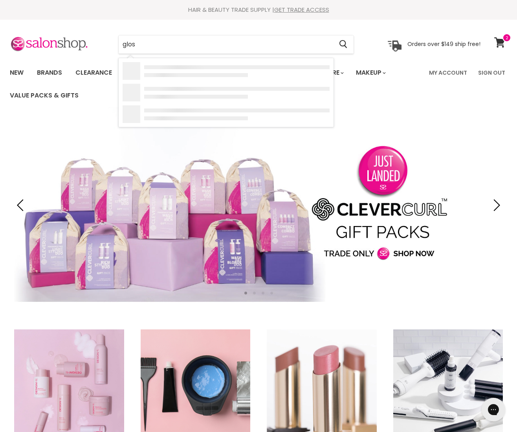
type input "gloss"
